Goal: Task Accomplishment & Management: Manage account settings

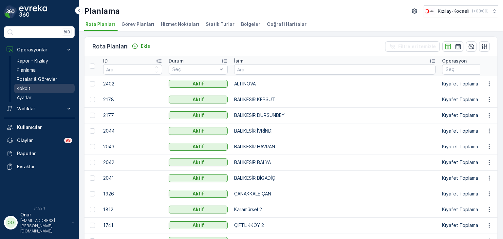
click at [16, 89] on link "Kokpit" at bounding box center [44, 88] width 61 height 9
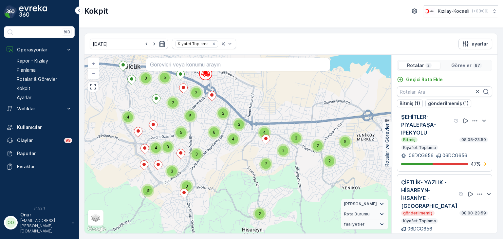
scroll to position [16, 0]
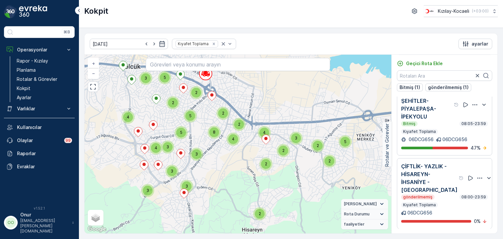
click at [477, 177] on icon "button" at bounding box center [480, 178] width 7 height 7
click at [443, 208] on span "Sil" at bounding box center [443, 208] width 5 height 7
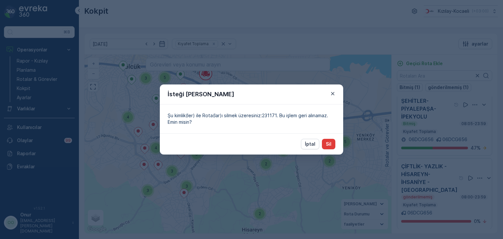
click at [329, 146] on p "Sil" at bounding box center [329, 144] width 6 height 7
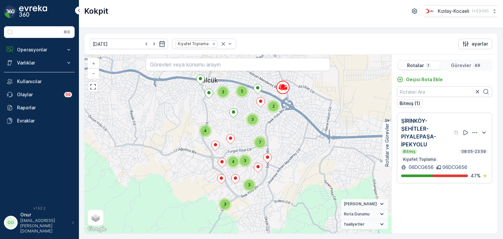
click at [462, 66] on p "Görevler" at bounding box center [461, 65] width 20 height 7
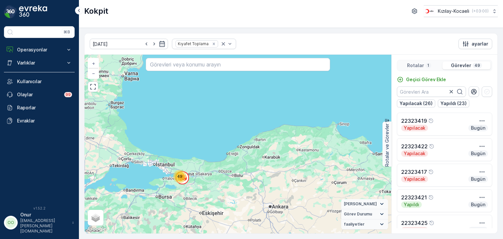
click at [181, 178] on span "49" at bounding box center [179, 176] width 5 height 5
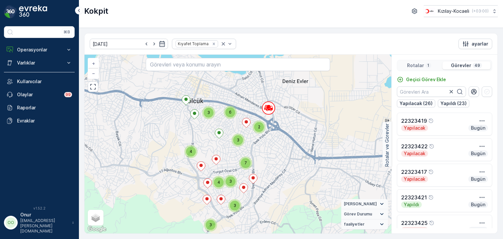
drag, startPoint x: 252, startPoint y: 113, endPoint x: 229, endPoint y: 147, distance: 41.0
click at [232, 147] on div "3" at bounding box center [238, 140] width 13 height 13
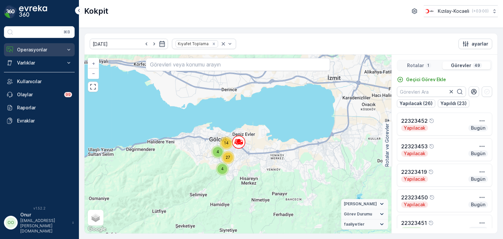
click at [39, 53] on button "Operasyonlar" at bounding box center [39, 49] width 71 height 13
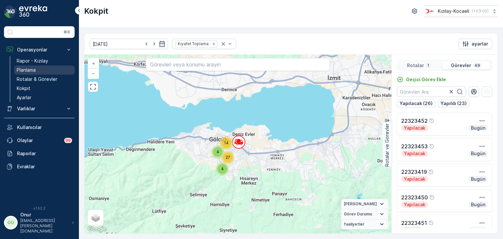
click at [34, 70] on p "Planlama" at bounding box center [26, 70] width 19 height 7
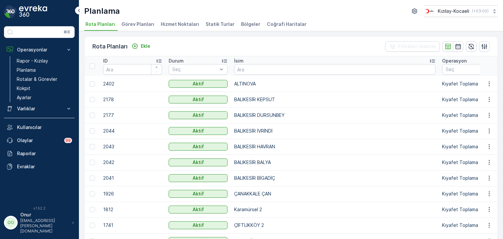
click at [172, 23] on span "Hizmet Noktaları" at bounding box center [180, 24] width 38 height 7
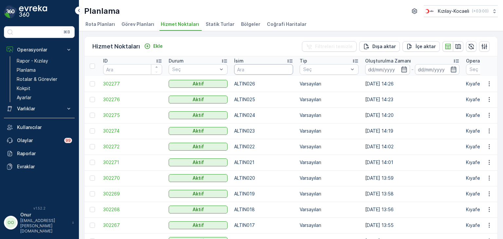
click at [252, 69] on input "text" at bounding box center [263, 69] width 59 height 10
type input "245"
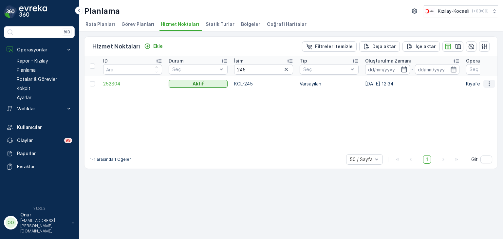
click at [490, 85] on icon "button" at bounding box center [489, 84] width 7 height 7
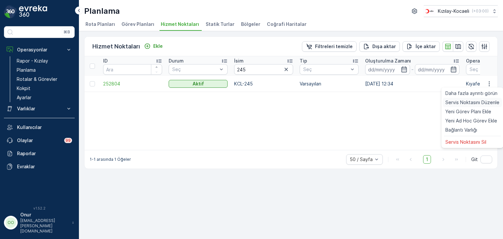
click at [477, 103] on span "Servis Noktasını Düzenle" at bounding box center [472, 102] width 54 height 7
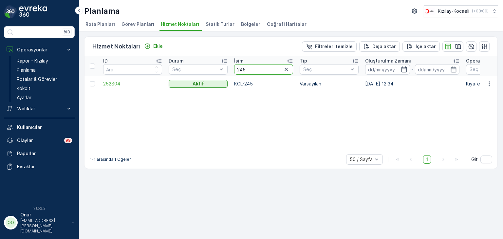
drag, startPoint x: 255, startPoint y: 70, endPoint x: 243, endPoint y: 68, distance: 12.8
click at [243, 68] on input "245" at bounding box center [263, 69] width 59 height 10
type input "246"
click at [489, 84] on icon "button" at bounding box center [489, 84] width 7 height 7
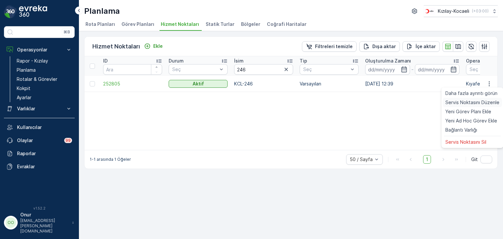
click at [478, 101] on span "Servis Noktasını Düzenle" at bounding box center [472, 102] width 54 height 7
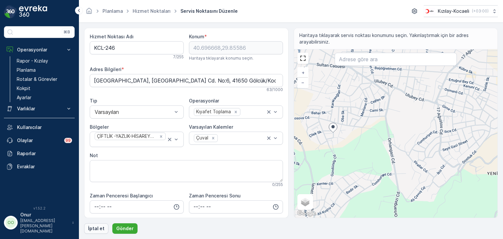
click at [95, 232] on button "İptal et" at bounding box center [96, 228] width 24 height 10
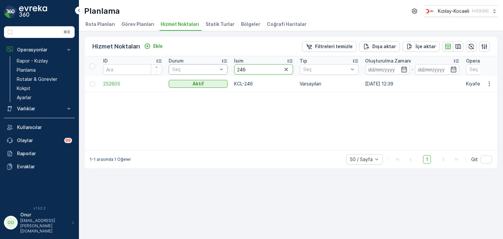
drag, startPoint x: 253, startPoint y: 70, endPoint x: 203, endPoint y: 70, distance: 49.5
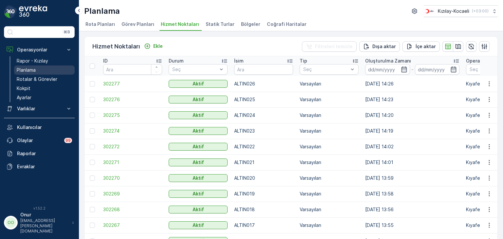
click at [44, 71] on link "Planlama" at bounding box center [44, 70] width 61 height 9
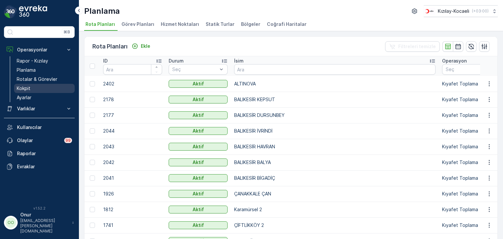
click at [33, 89] on link "Kokpit" at bounding box center [44, 88] width 61 height 9
